Goal: Book appointment/travel/reservation

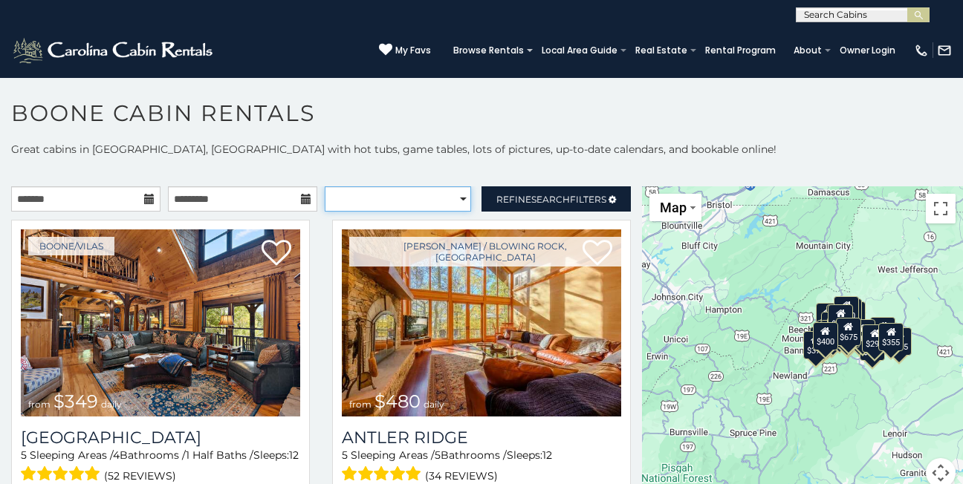
click at [454, 200] on select "**********" at bounding box center [398, 198] width 146 height 25
select select "**********"
click at [325, 186] on select "**********" at bounding box center [398, 198] width 146 height 25
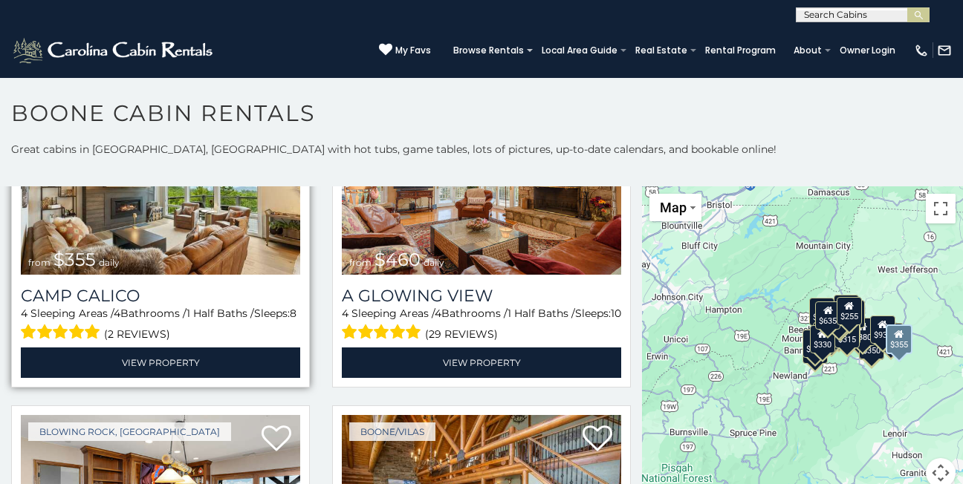
scroll to position [1932, 0]
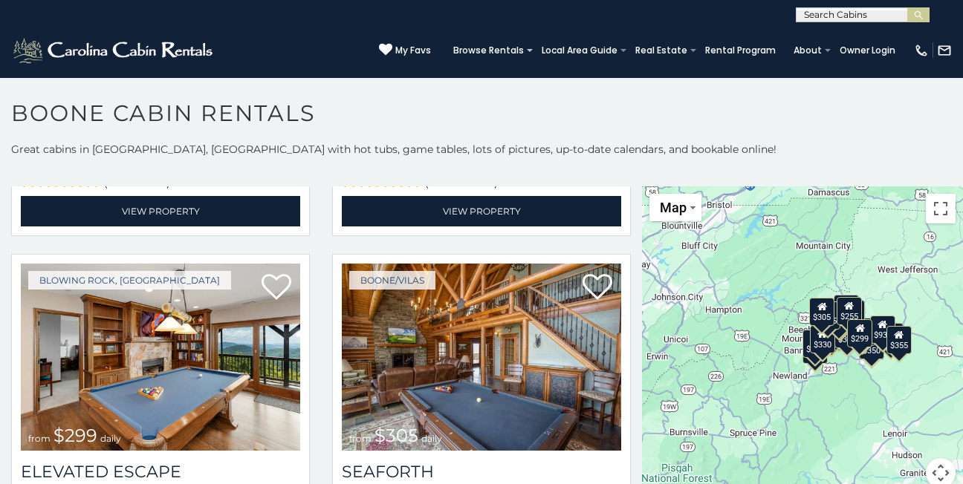
click at [850, 315] on div "$255" at bounding box center [849, 311] width 25 height 28
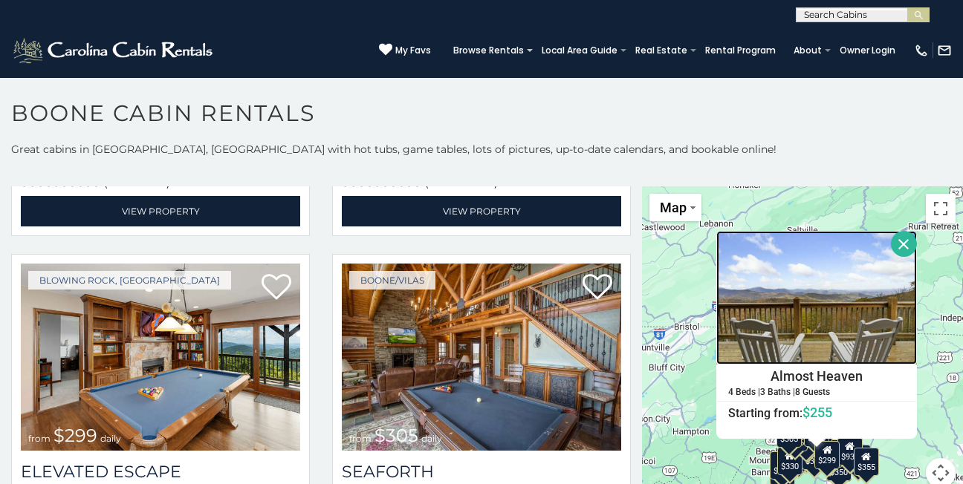
click at [818, 305] on img at bounding box center [816, 298] width 201 height 134
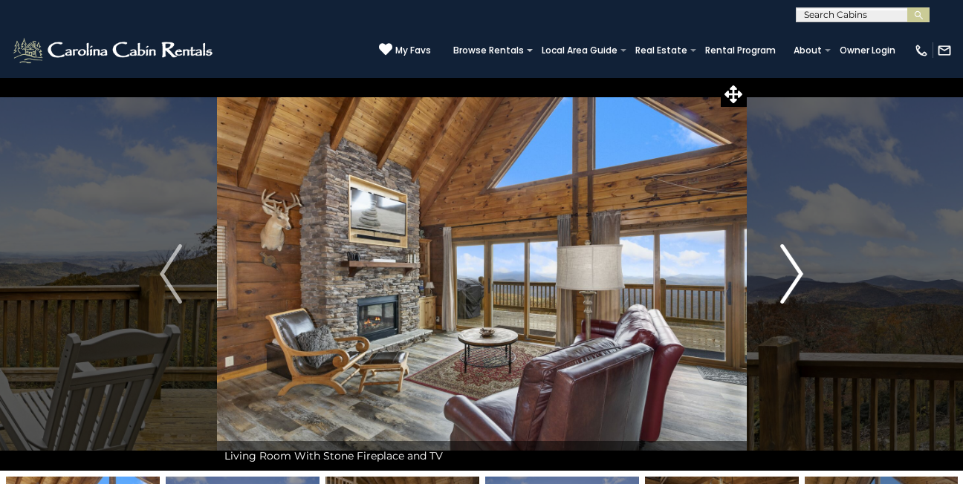
click at [790, 284] on img "Next" at bounding box center [792, 273] width 22 height 59
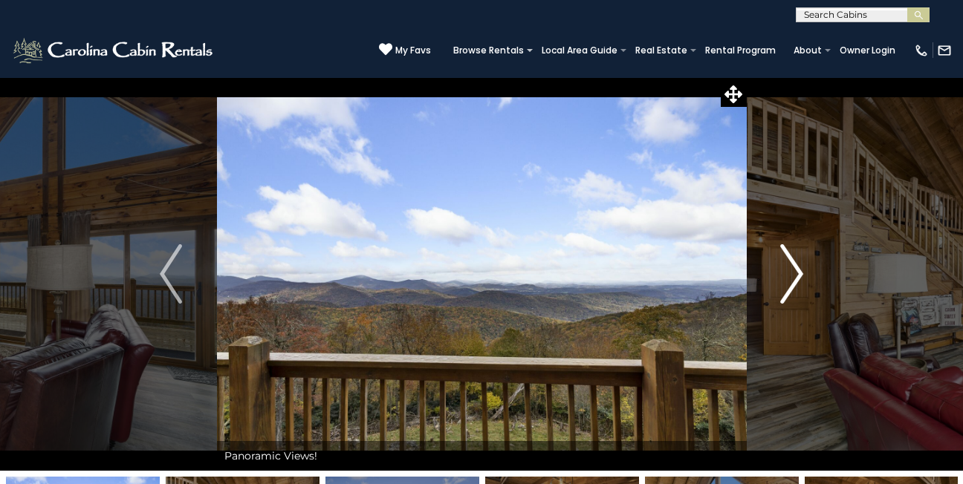
click at [790, 284] on img "Next" at bounding box center [792, 273] width 22 height 59
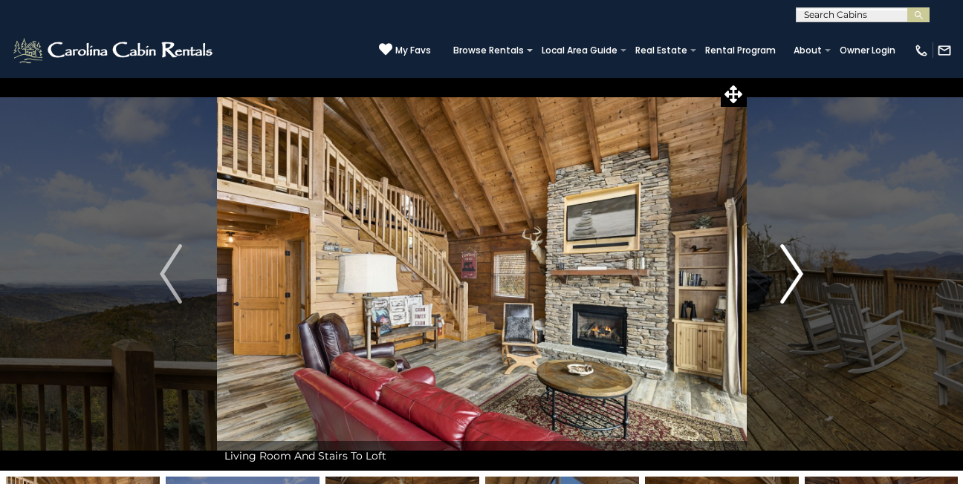
click at [790, 284] on img "Next" at bounding box center [792, 273] width 22 height 59
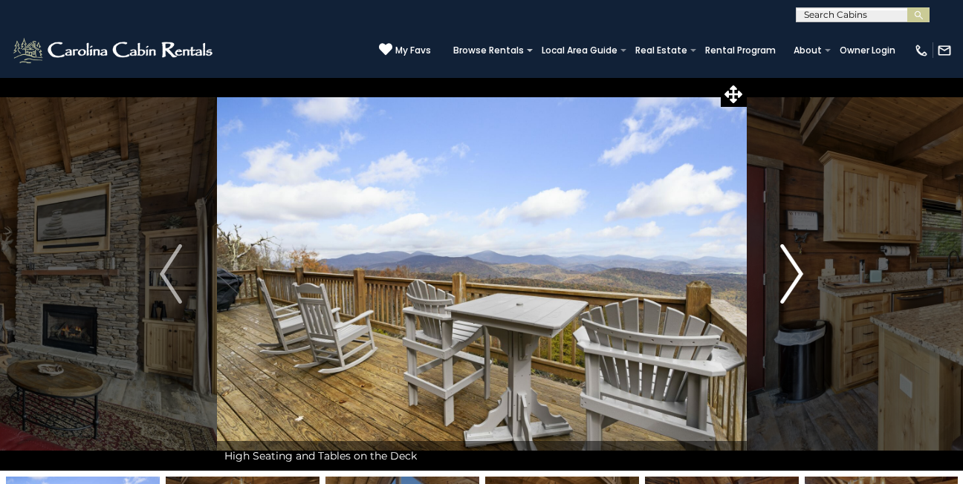
click at [790, 284] on img "Next" at bounding box center [792, 273] width 22 height 59
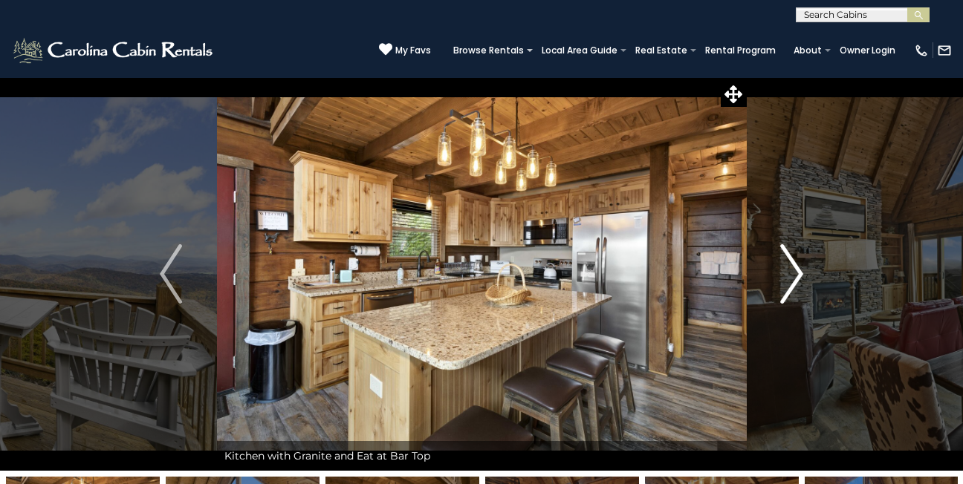
click at [790, 284] on img "Next" at bounding box center [792, 273] width 22 height 59
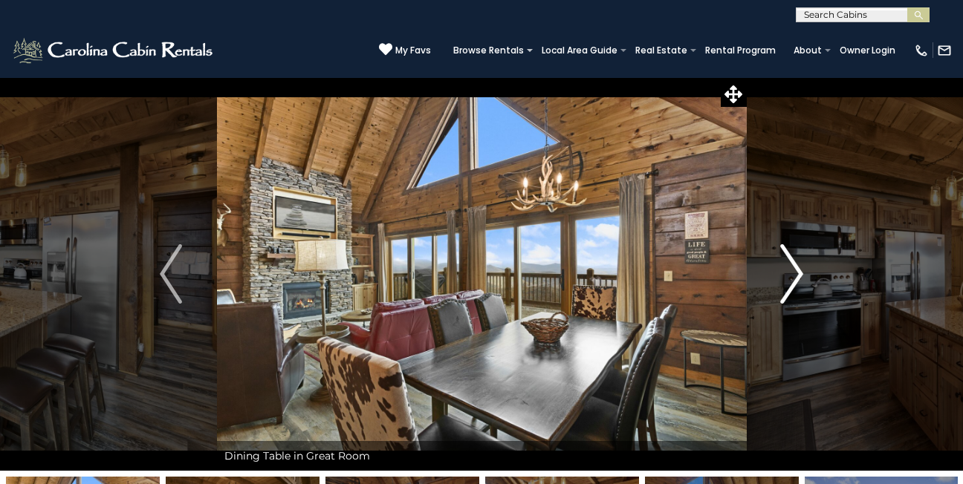
click at [790, 284] on img "Next" at bounding box center [792, 273] width 22 height 59
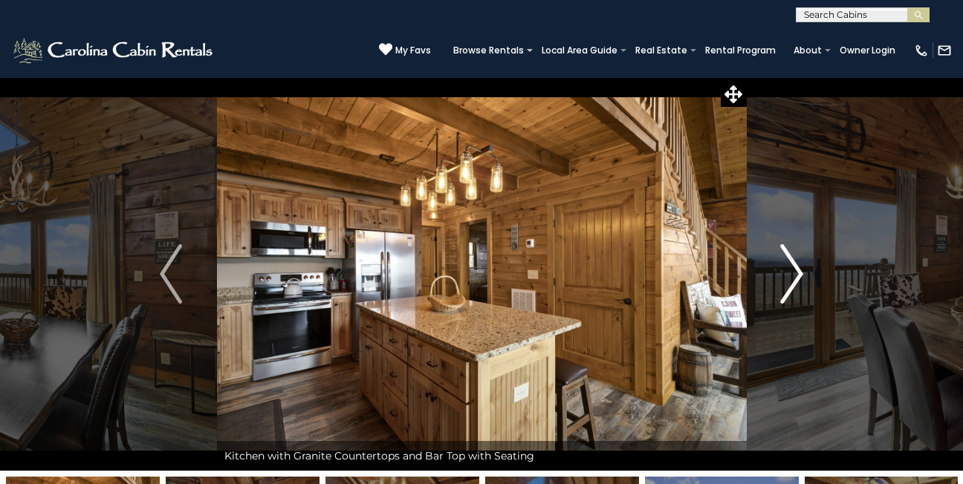
click at [790, 284] on img "Next" at bounding box center [792, 273] width 22 height 59
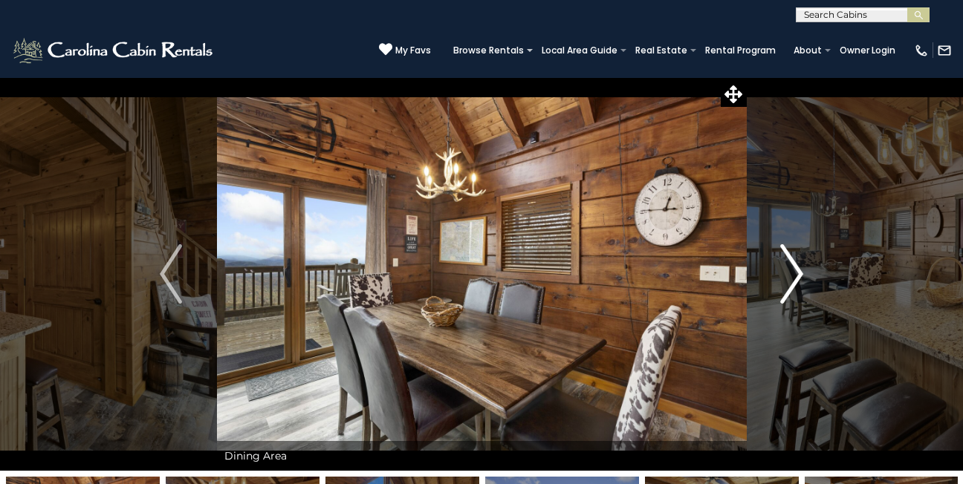
click at [790, 284] on img "Next" at bounding box center [792, 273] width 22 height 59
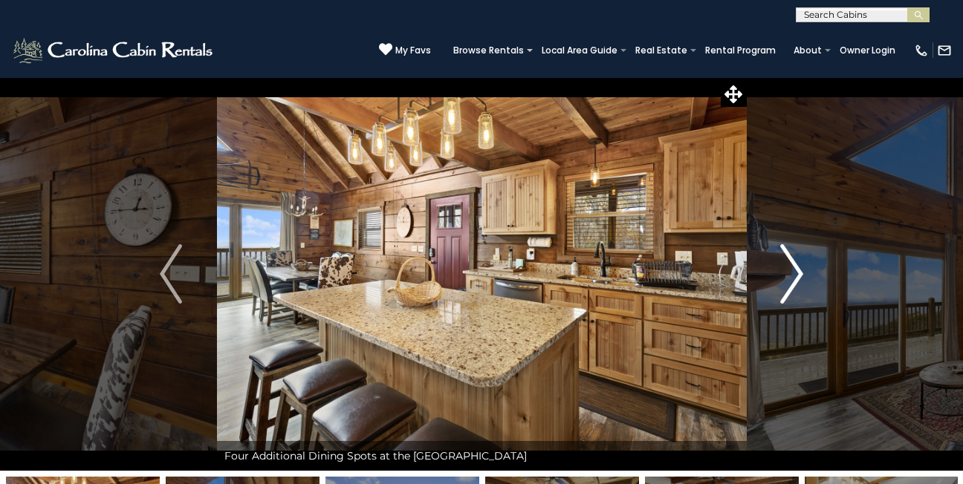
click at [790, 284] on img "Next" at bounding box center [792, 273] width 22 height 59
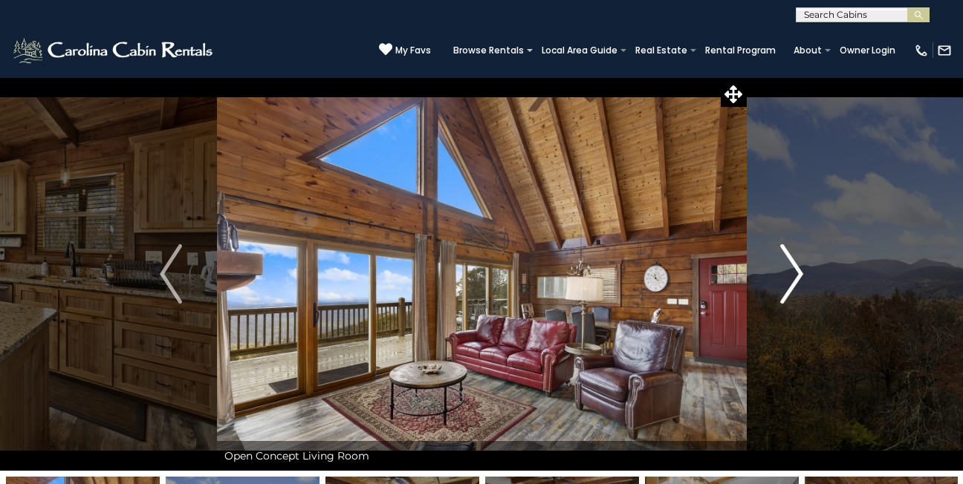
click at [790, 283] on img "Next" at bounding box center [792, 273] width 22 height 59
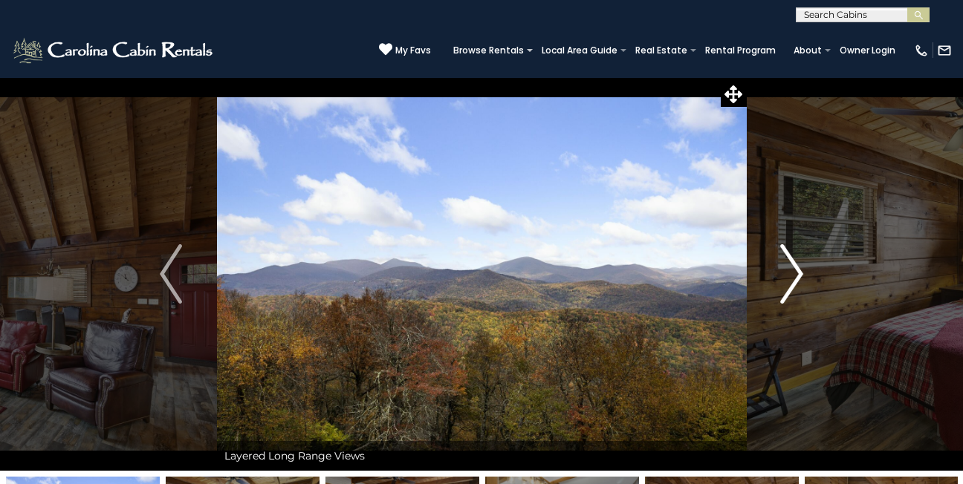
click at [790, 283] on img "Next" at bounding box center [792, 273] width 22 height 59
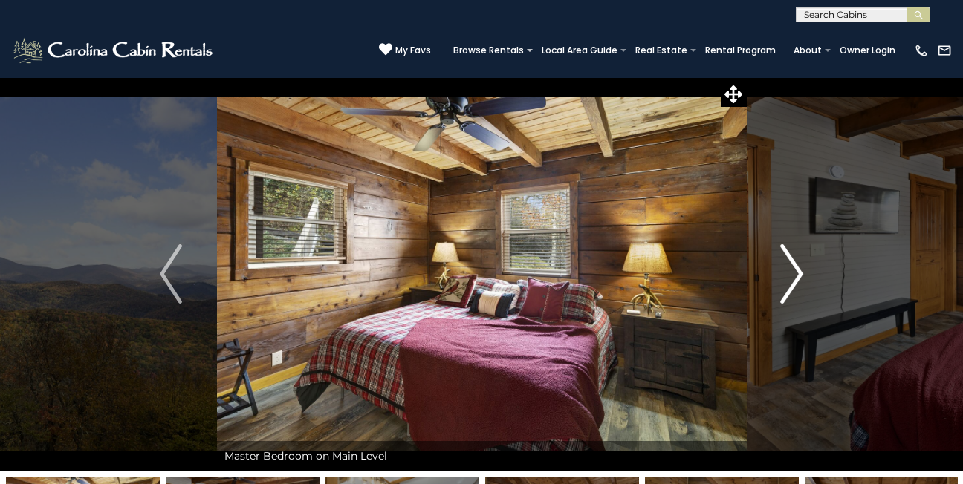
click at [790, 283] on img "Next" at bounding box center [792, 273] width 22 height 59
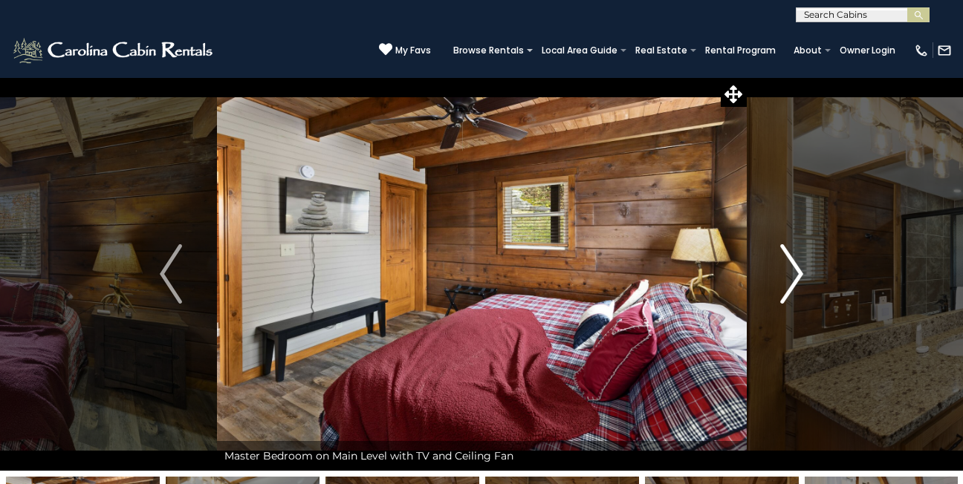
click at [790, 283] on img "Next" at bounding box center [792, 273] width 22 height 59
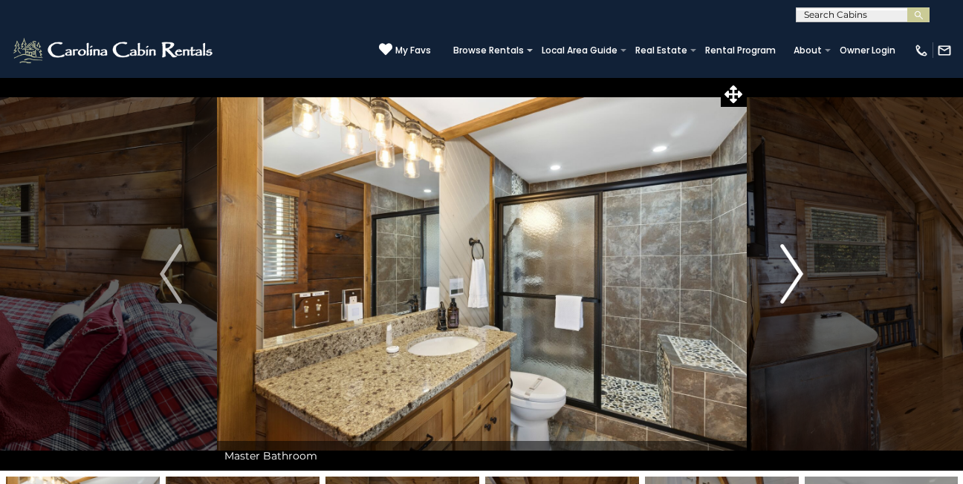
click at [790, 283] on img "Next" at bounding box center [792, 273] width 22 height 59
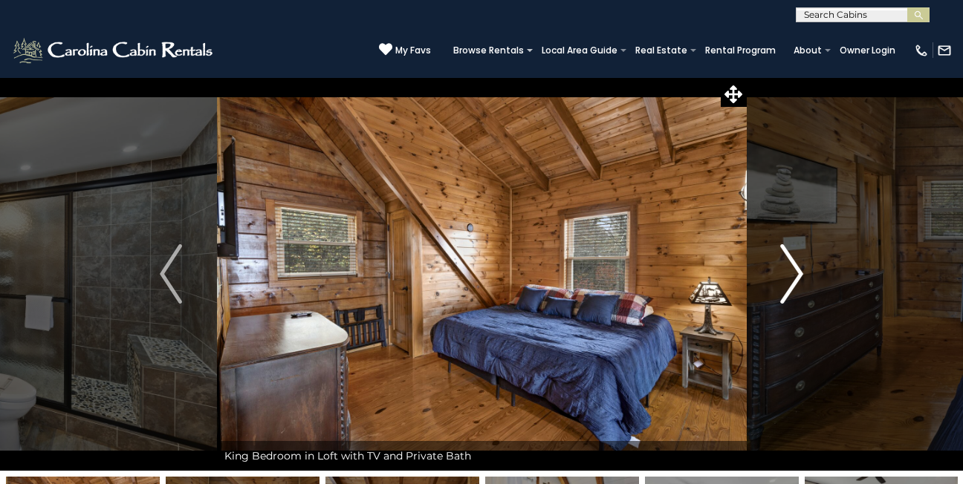
click at [790, 283] on img "Next" at bounding box center [792, 273] width 22 height 59
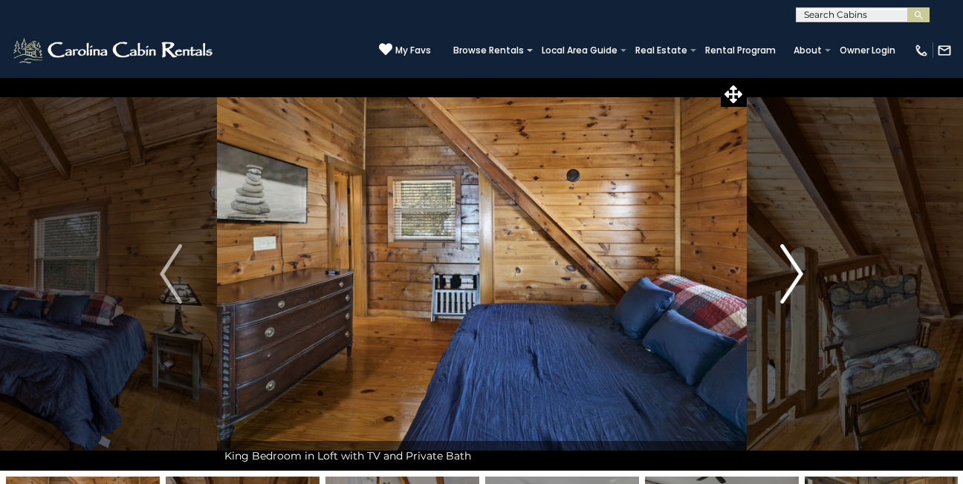
click at [790, 282] on img "Next" at bounding box center [792, 273] width 22 height 59
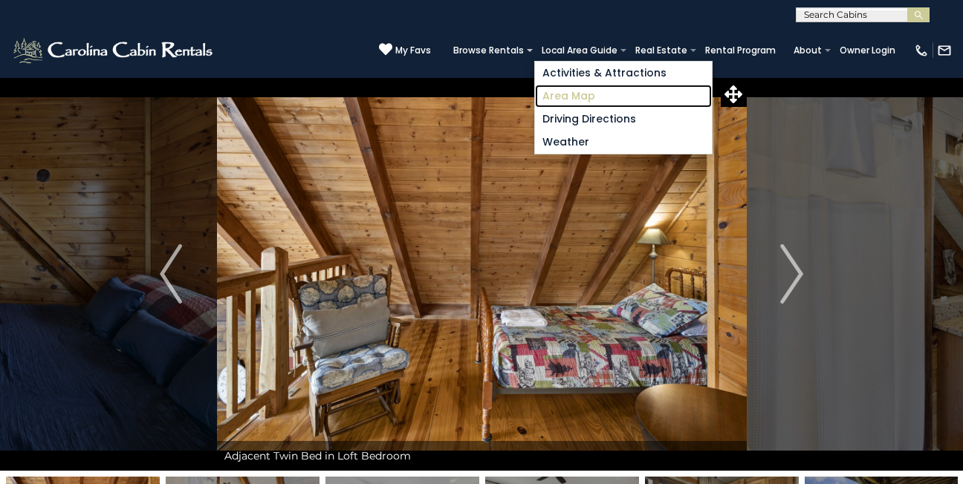
click at [576, 91] on link "Area Map" at bounding box center [623, 96] width 177 height 23
